Goal: Navigation & Orientation: Find specific page/section

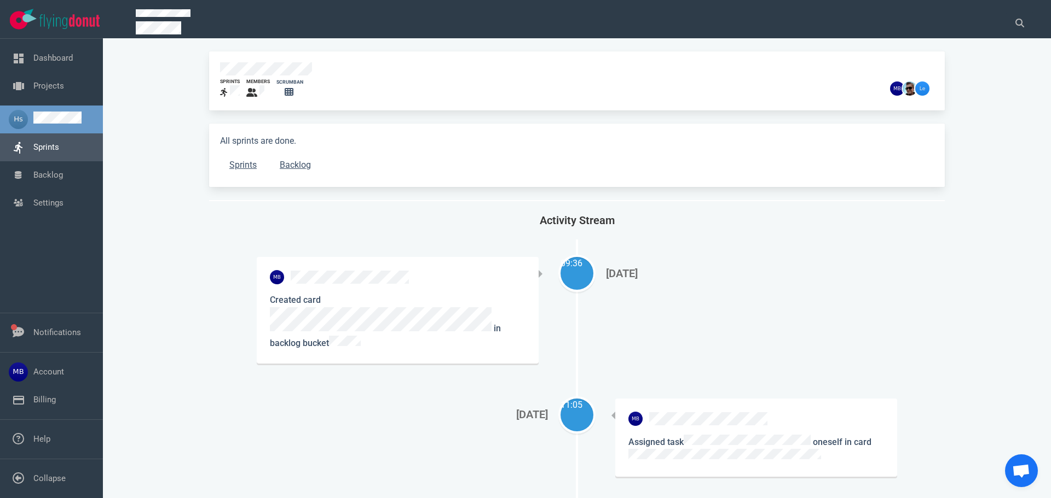
click at [43, 152] on link "Sprints" at bounding box center [46, 147] width 26 height 10
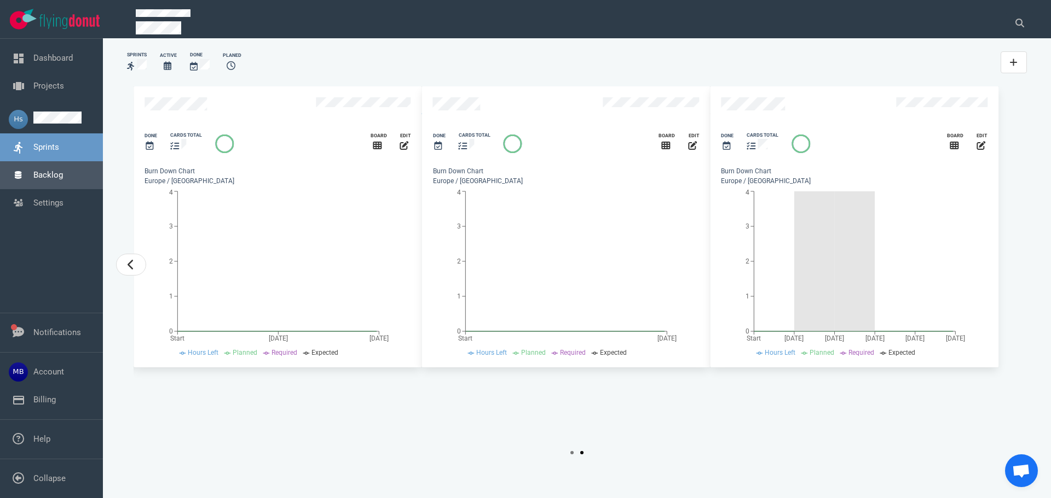
click at [44, 180] on link "Backlog" at bounding box center [48, 175] width 30 height 10
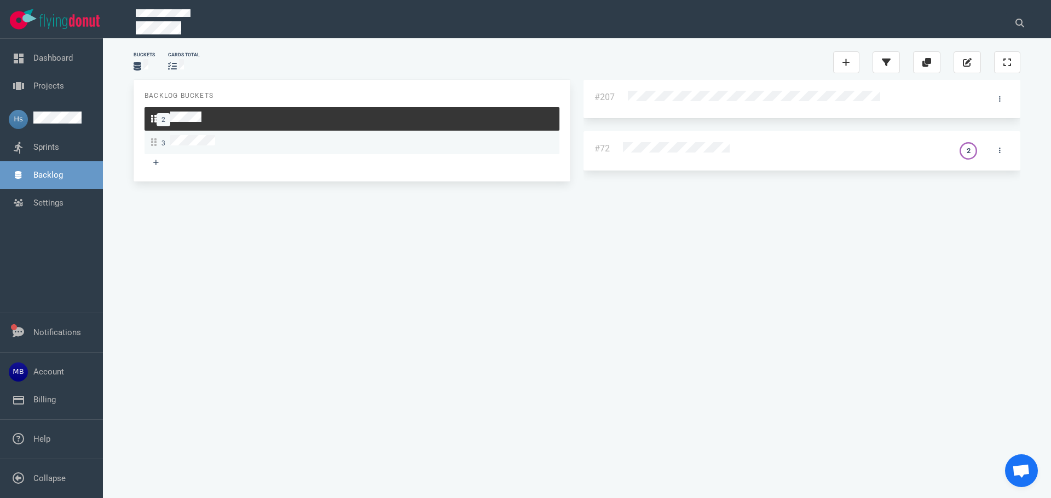
click at [246, 141] on div "3" at bounding box center [352, 142] width 402 height 15
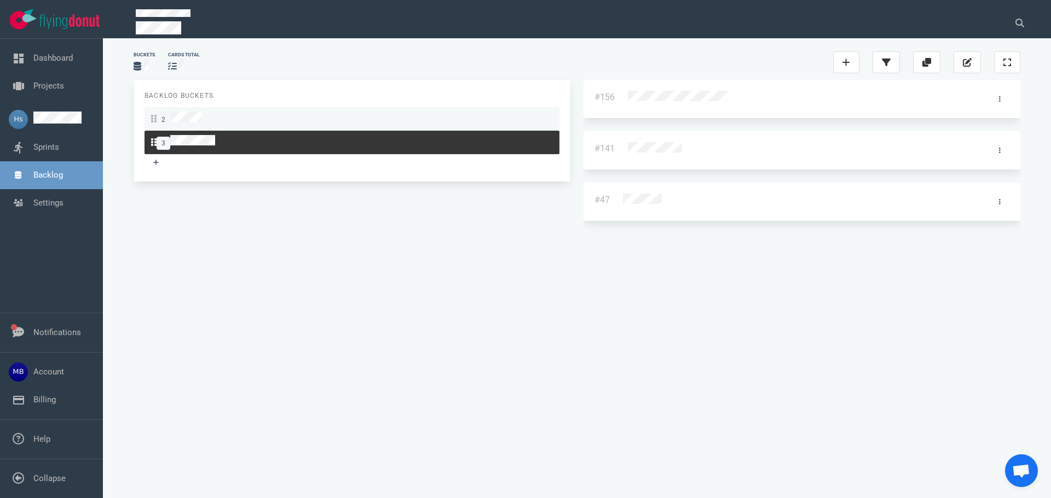
click at [236, 121] on div "2" at bounding box center [352, 119] width 402 height 15
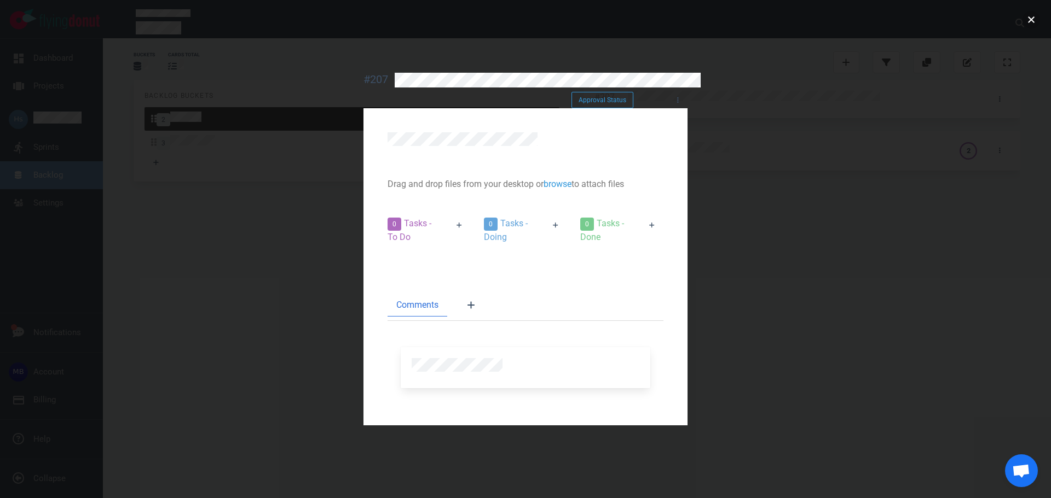
click at [1033, 22] on button "close" at bounding box center [1031, 20] width 18 height 18
